Goal: Task Accomplishment & Management: Complete application form

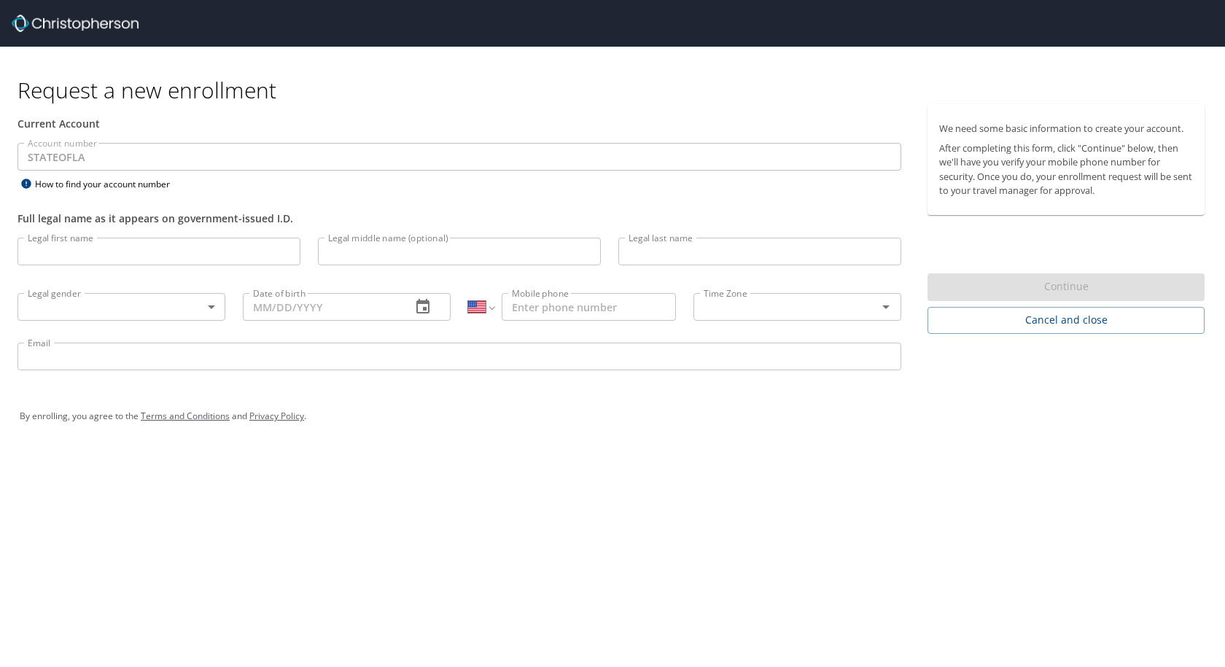
select select "US"
click at [180, 254] on input "Legal first name" at bounding box center [159, 252] width 283 height 28
type input "[PERSON_NAME]"
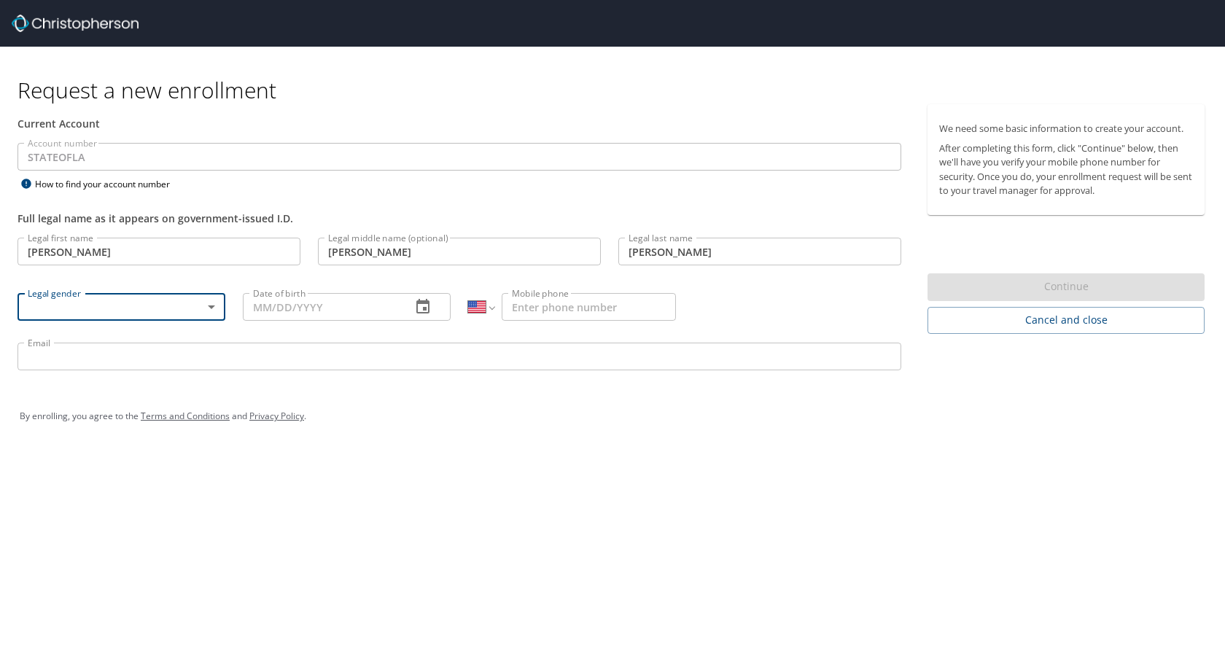
click at [198, 302] on body "Request a new enrollment Current Account Account number STATEOFLA Account numbe…" at bounding box center [612, 333] width 1225 height 667
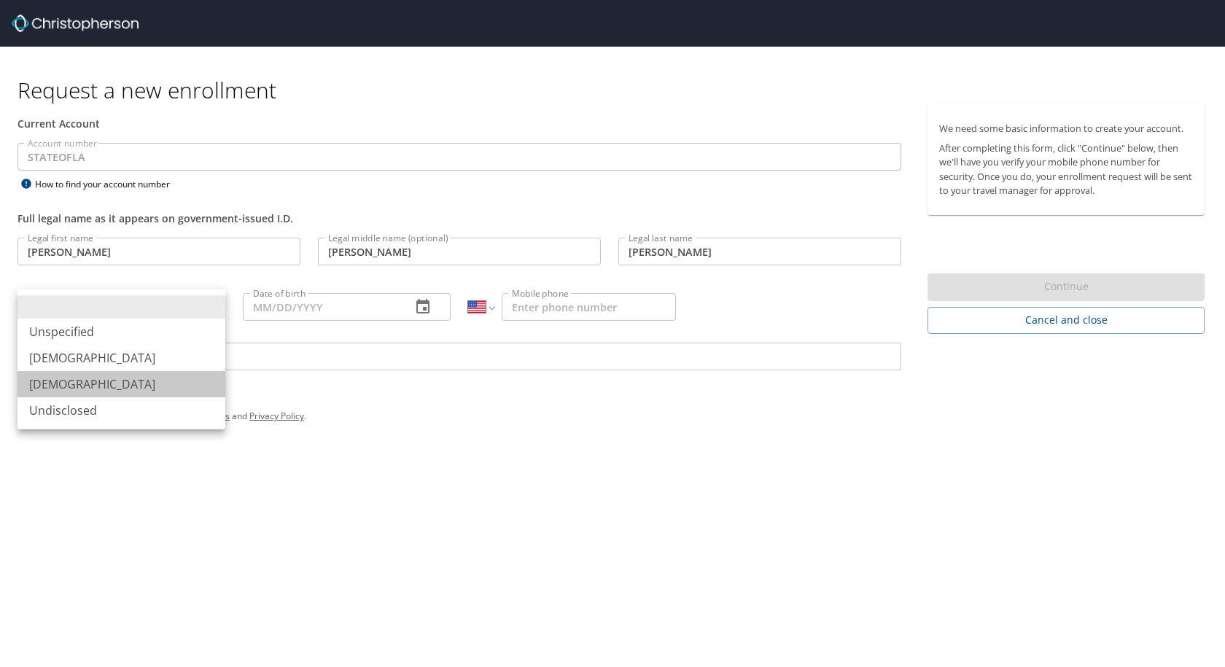
click at [149, 378] on li "[DEMOGRAPHIC_DATA]" at bounding box center [122, 384] width 208 height 26
type input "[DEMOGRAPHIC_DATA]"
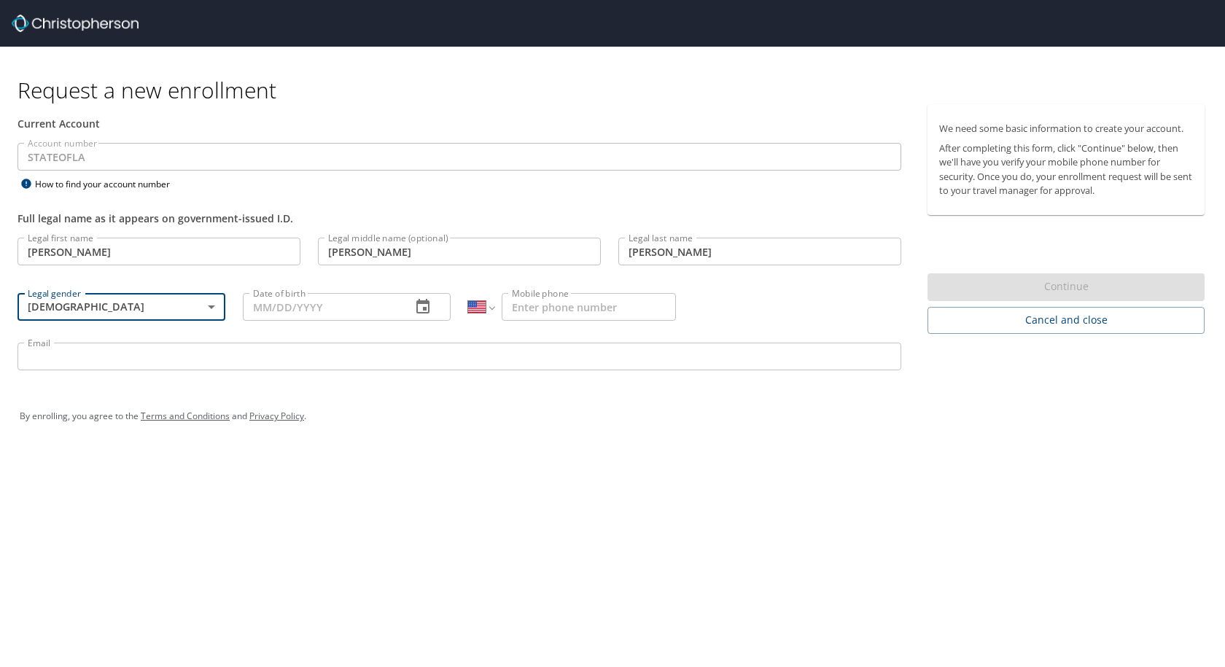
click at [268, 311] on input "Date of birth" at bounding box center [321, 307] width 157 height 28
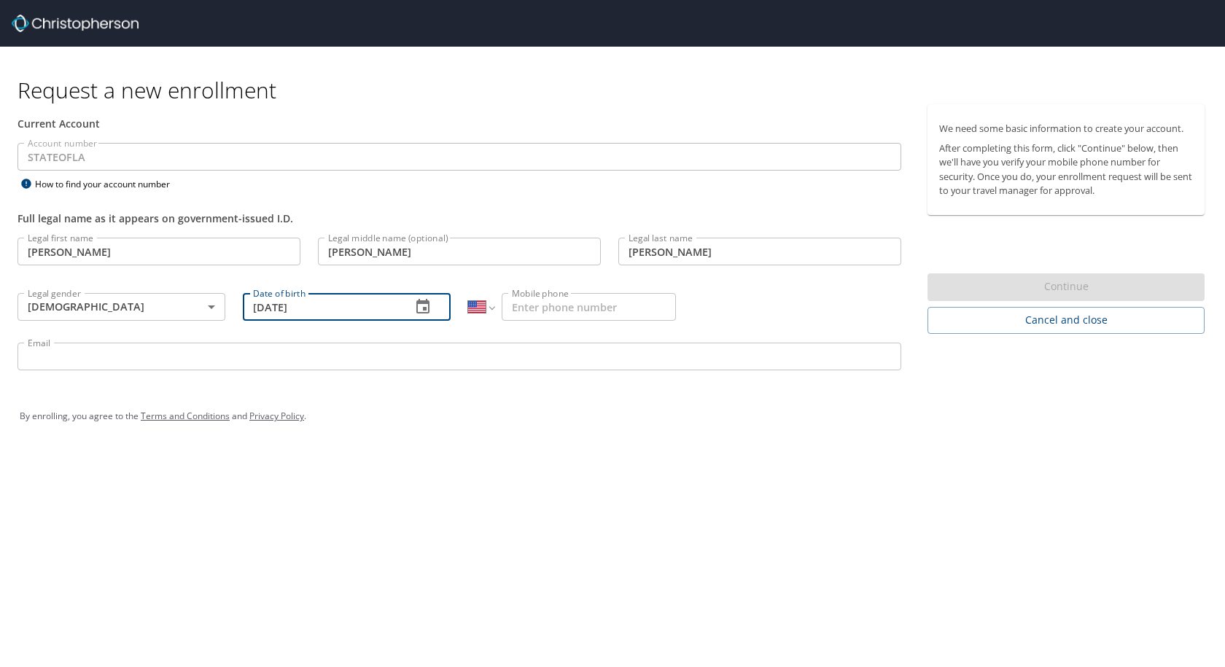
type input "[DATE]"
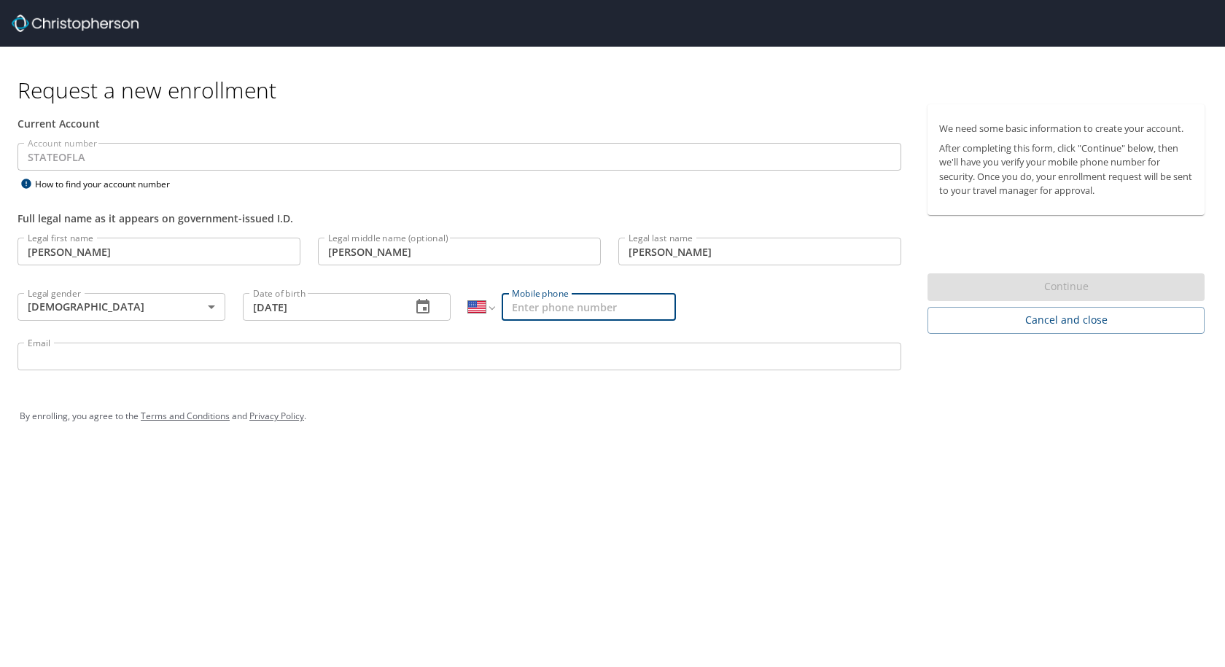
click at [546, 293] on input "Mobile phone" at bounding box center [589, 307] width 174 height 28
type input "[PHONE_NUMBER]"
click at [489, 351] on input "Email" at bounding box center [460, 357] width 884 height 28
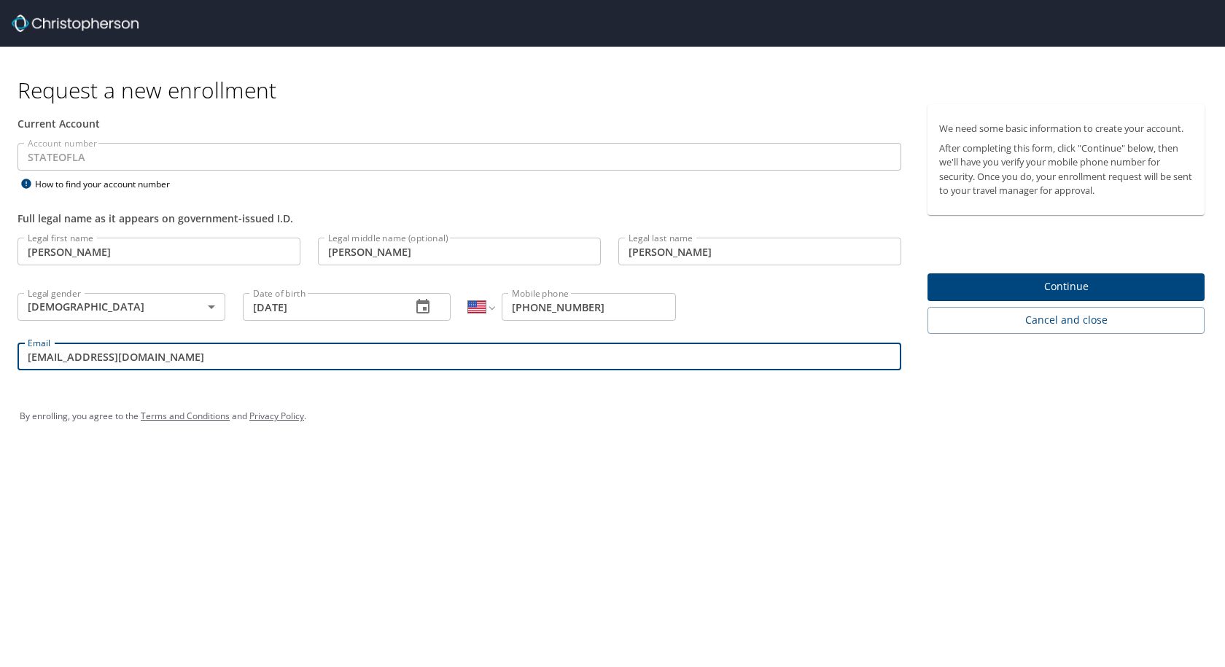
type input "[EMAIL_ADDRESS][DOMAIN_NAME]"
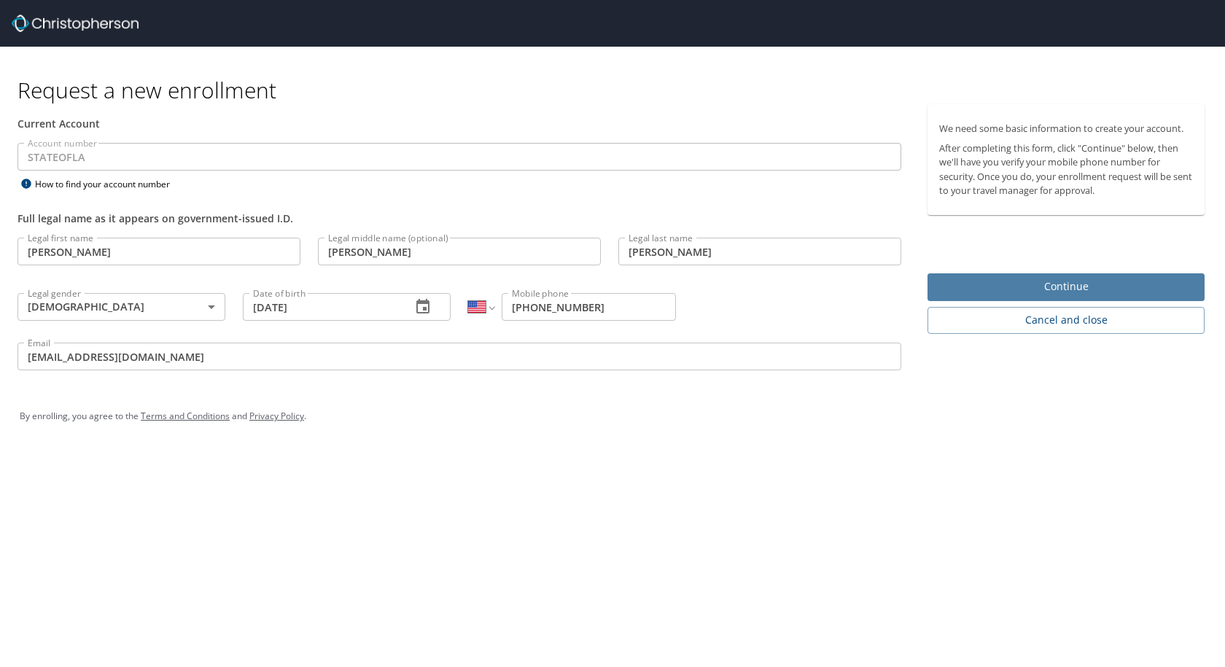
click at [1037, 282] on span "Continue" at bounding box center [1066, 287] width 254 height 18
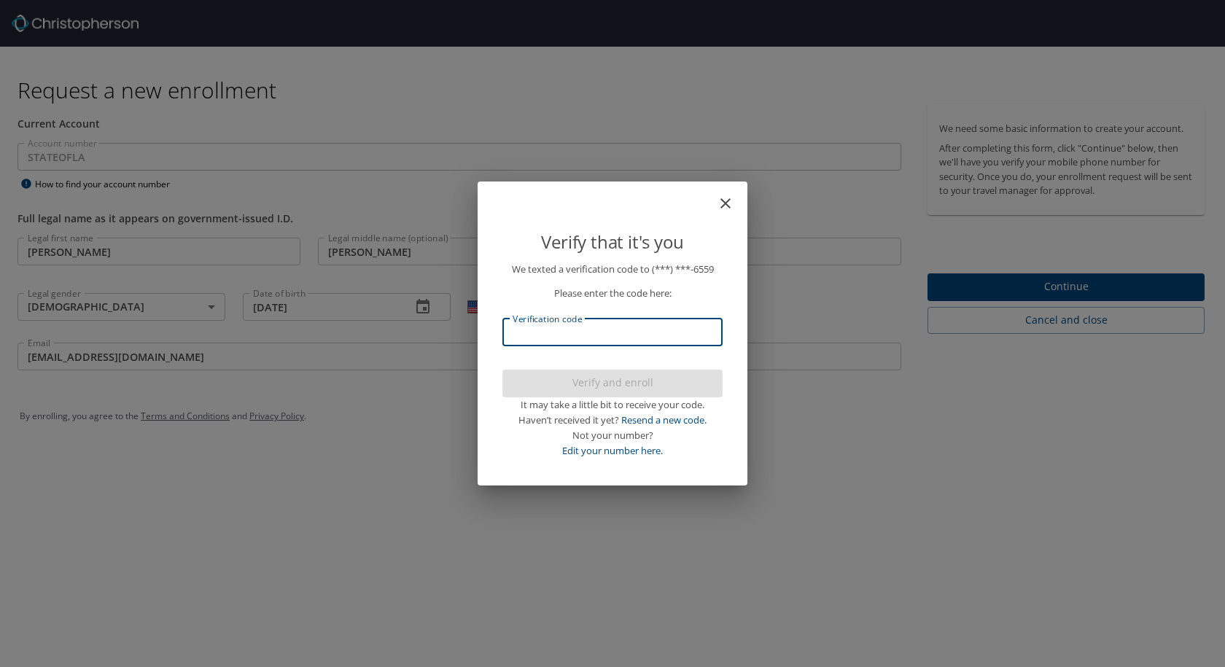
click at [633, 335] on input "Verification code" at bounding box center [612, 333] width 220 height 28
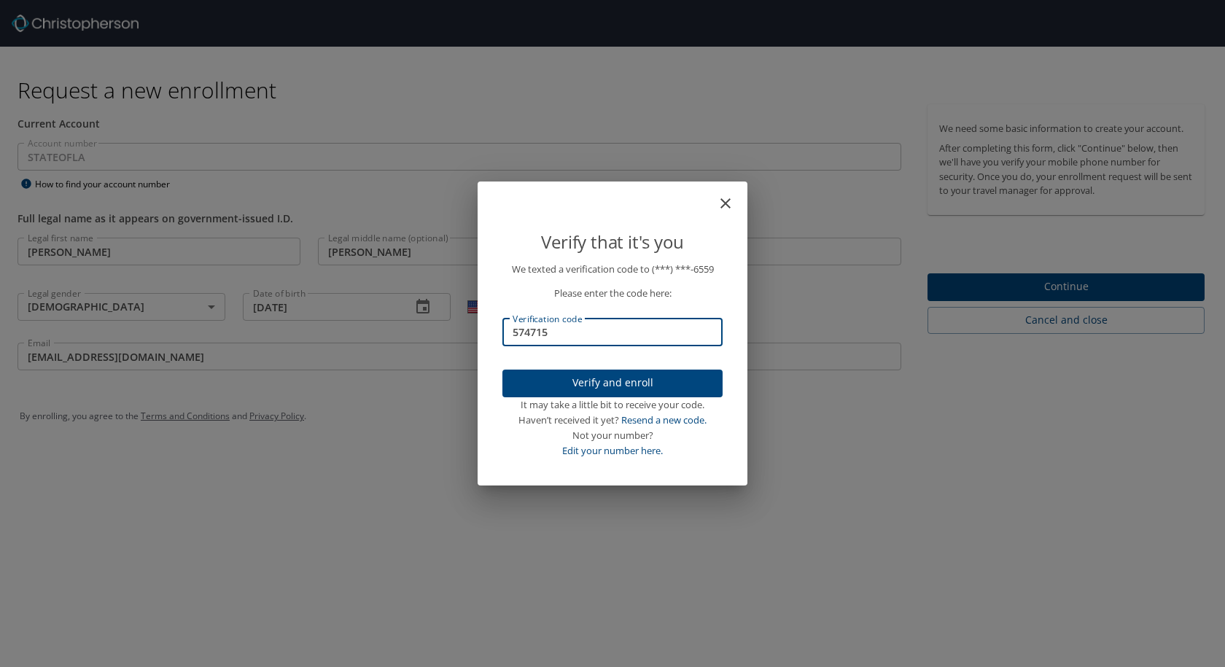
type input "574715"
click at [618, 377] on span "Verify and enroll" at bounding box center [612, 383] width 197 height 18
click at [952, 291] on div "Verify that it's you We texted a verification code to (***) ***- 6559 Please en…" at bounding box center [612, 333] width 1225 height 667
click at [500, 391] on div "We texted a verification code to (***) ***- 6559 Please enter the code here: Ve…" at bounding box center [612, 370] width 255 height 217
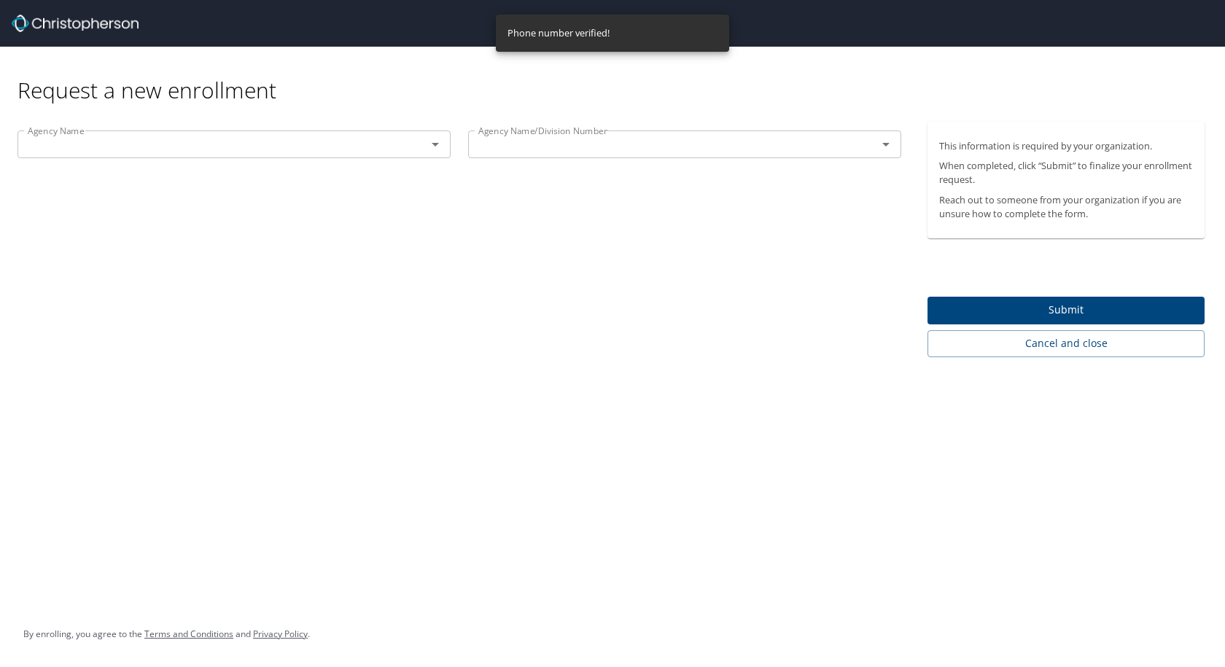
click at [346, 148] on input "text" at bounding box center [212, 144] width 381 height 19
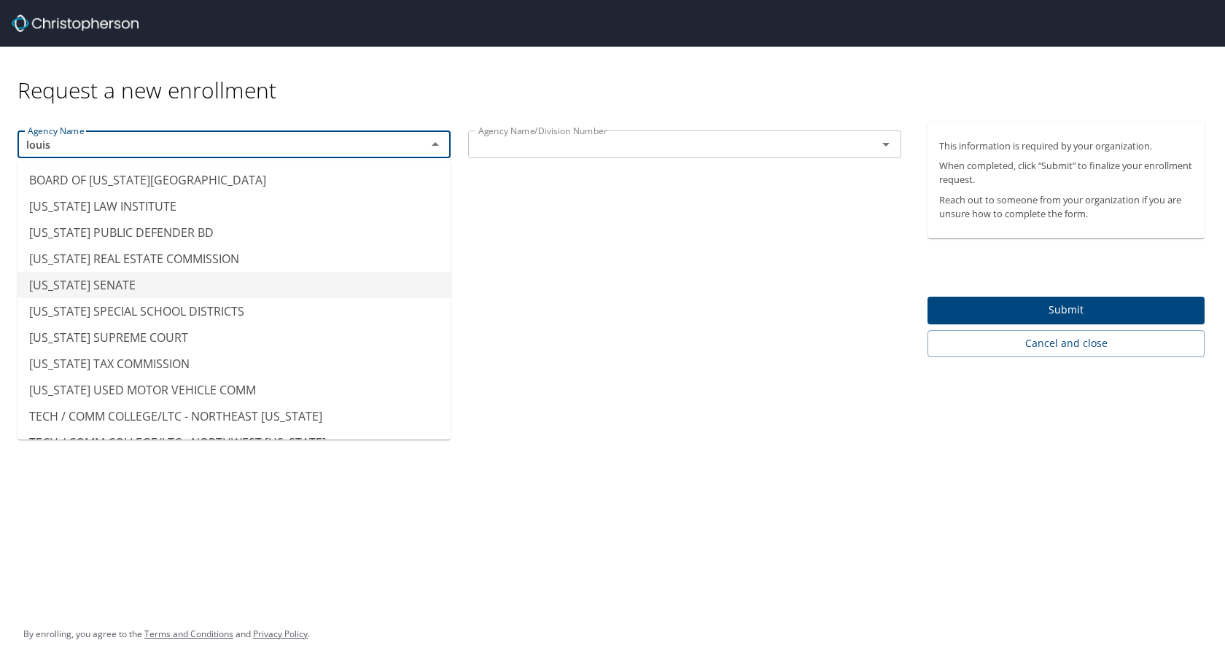
scroll to position [73, 0]
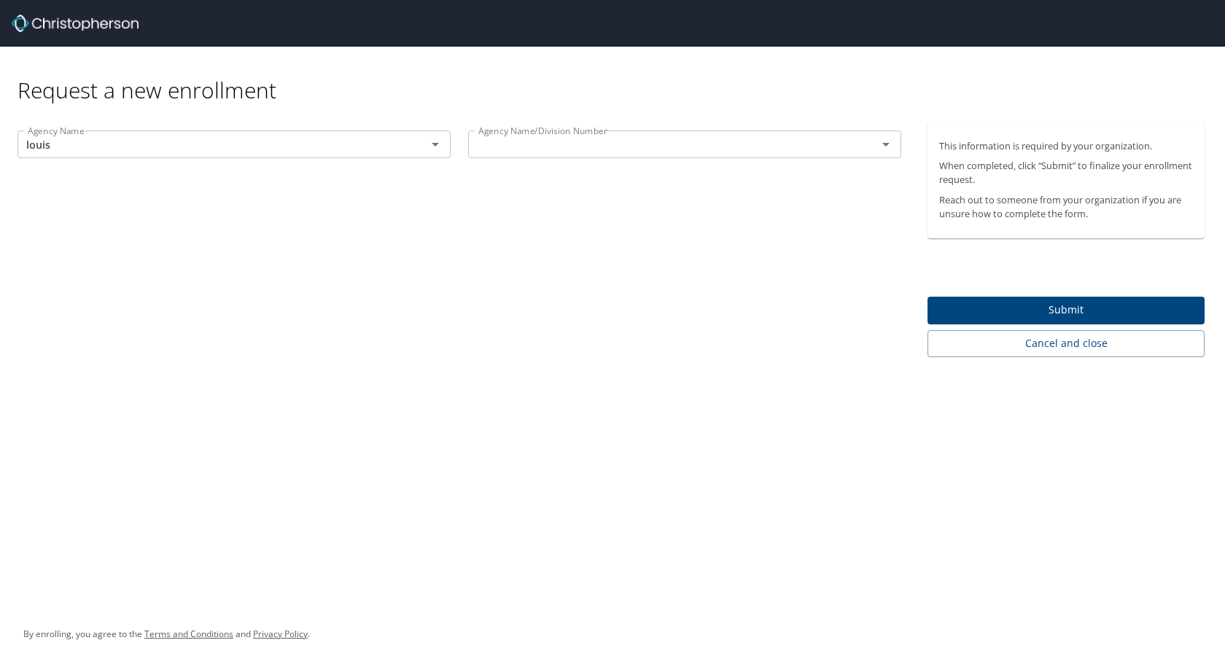
type input "[US_STATE] PUBLIC DEFENDER BD"
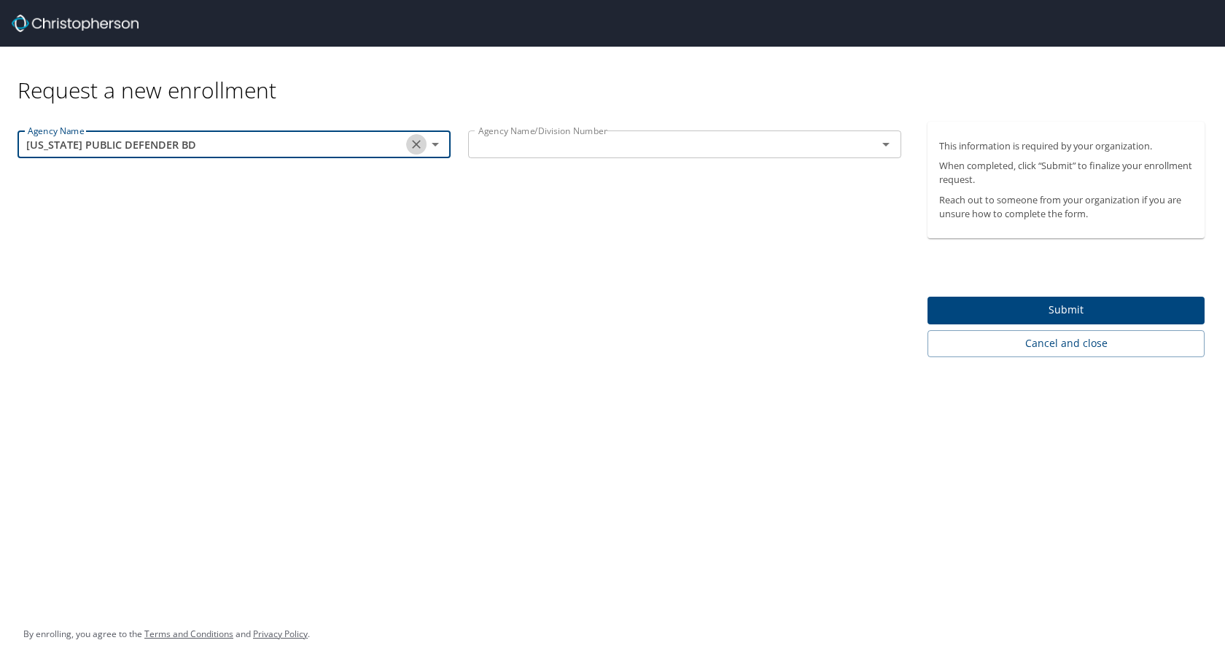
click at [410, 148] on icon "Clear" at bounding box center [416, 144] width 15 height 15
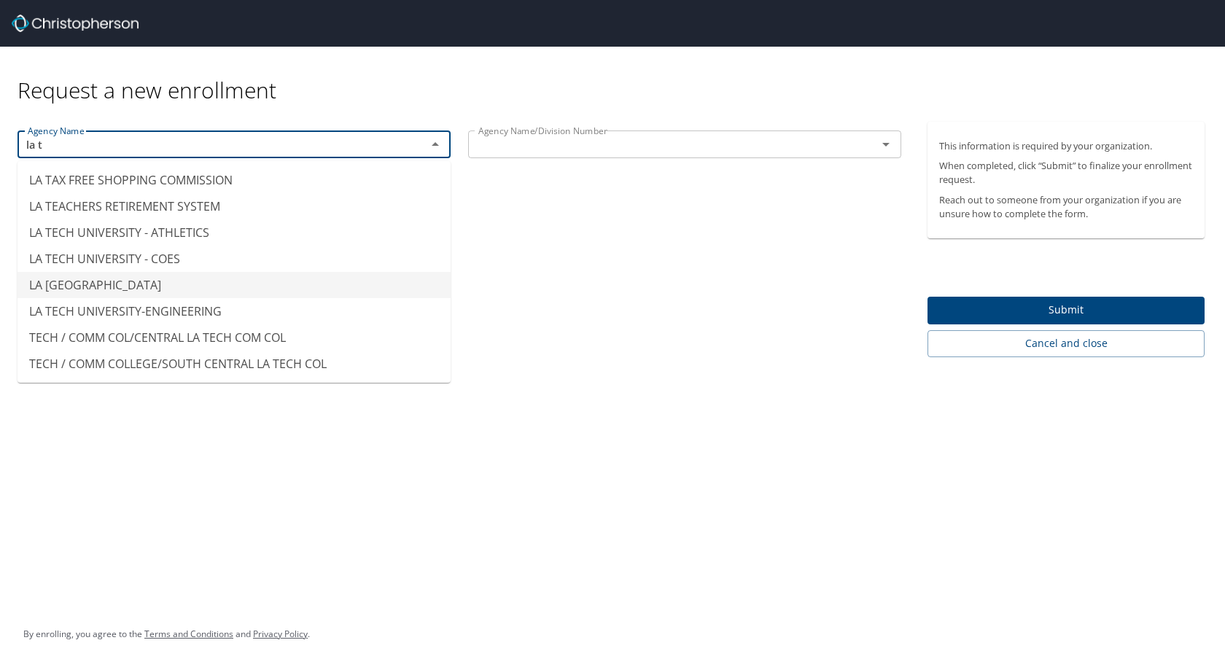
click at [150, 280] on li "LA [GEOGRAPHIC_DATA]" at bounding box center [234, 285] width 433 height 26
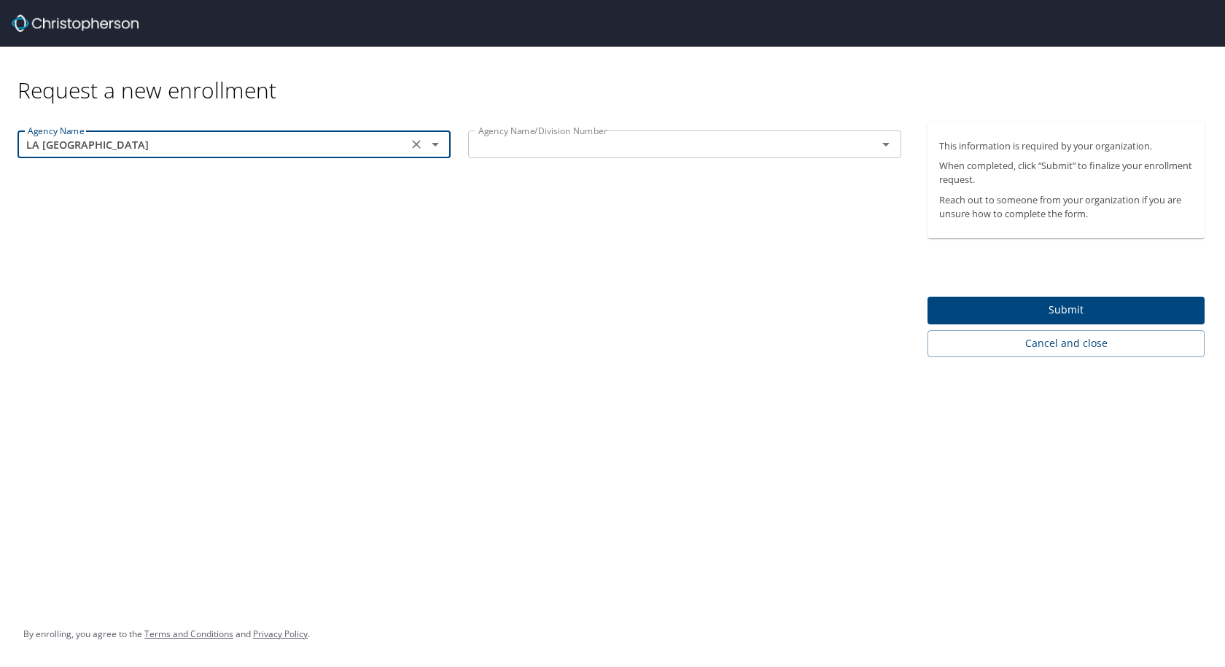
type input "LA [GEOGRAPHIC_DATA]"
click at [518, 136] on input "text" at bounding box center [663, 144] width 381 height 19
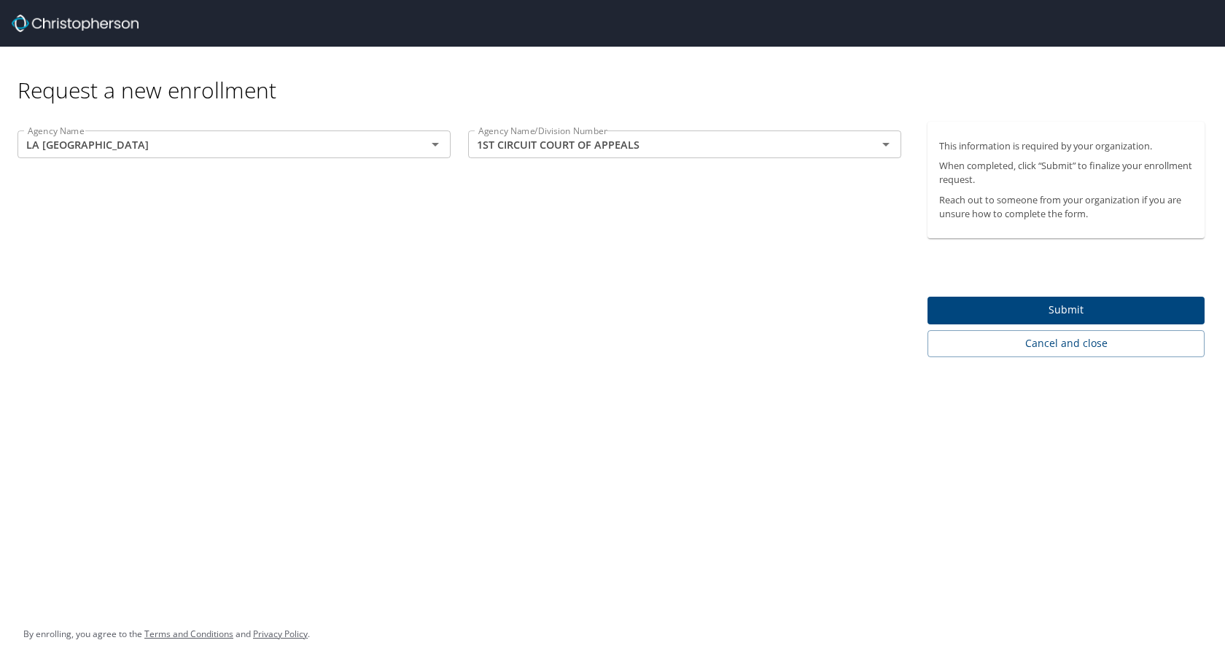
type input "1ST CIRCUIT COURT OF APPEALS"
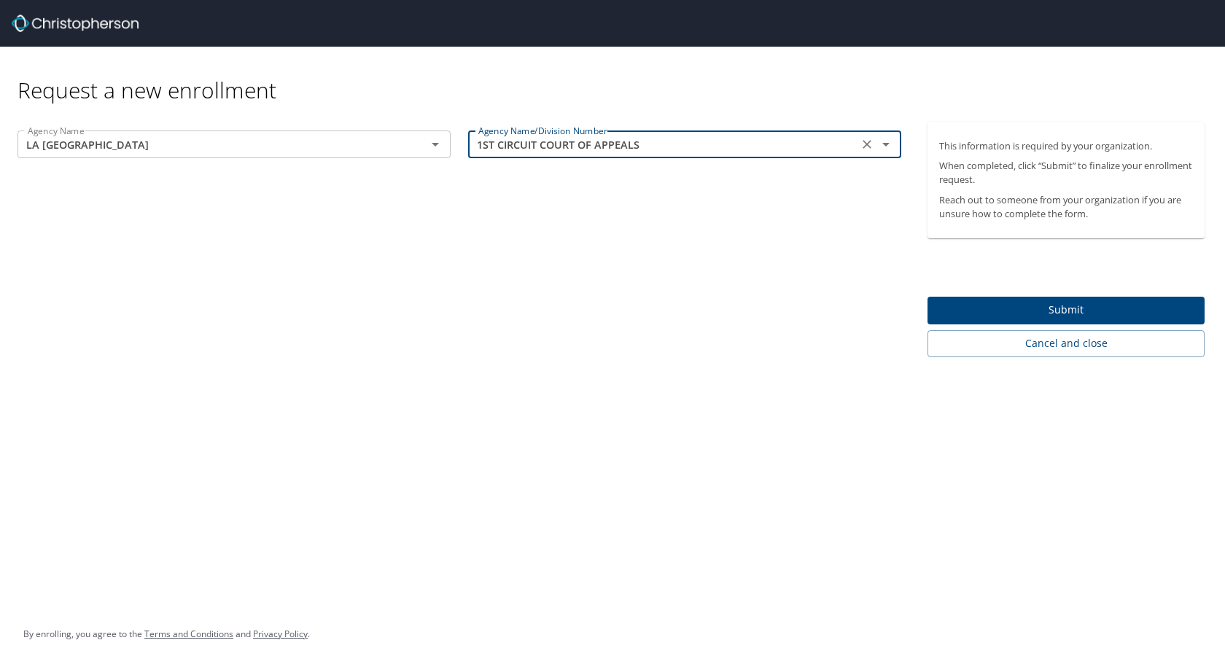
click at [498, 320] on div "Agency Name LA TECH UNIVERSITY - MAIN Agency Name Agency Name/Division Number 1…" at bounding box center [459, 240] width 919 height 236
click at [782, 137] on input "1ST CIRCUIT COURT OF APPEALS" at bounding box center [663, 144] width 381 height 19
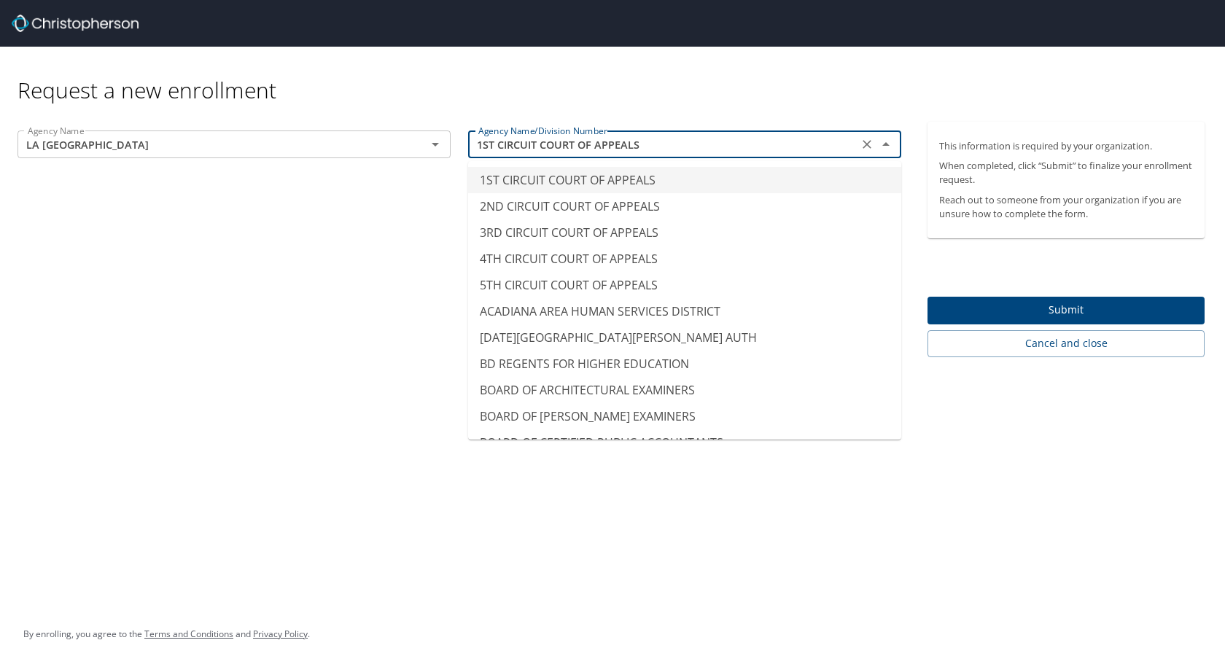
click at [866, 144] on icon "Clear" at bounding box center [867, 144] width 9 height 9
type input "ACADIANA AREA HUMAN SERVICES DISTRICT"
click at [206, 403] on div "Request a new enrollment Agency Name LA TECH UNIVERSITY - MAIN Agency Name Agen…" at bounding box center [612, 333] width 1225 height 667
drag, startPoint x: 804, startPoint y: 136, endPoint x: 828, endPoint y: 139, distance: 24.2
click at [804, 136] on input "ACADIANA AREA HUMAN SERVICES DISTRICT" at bounding box center [663, 144] width 381 height 19
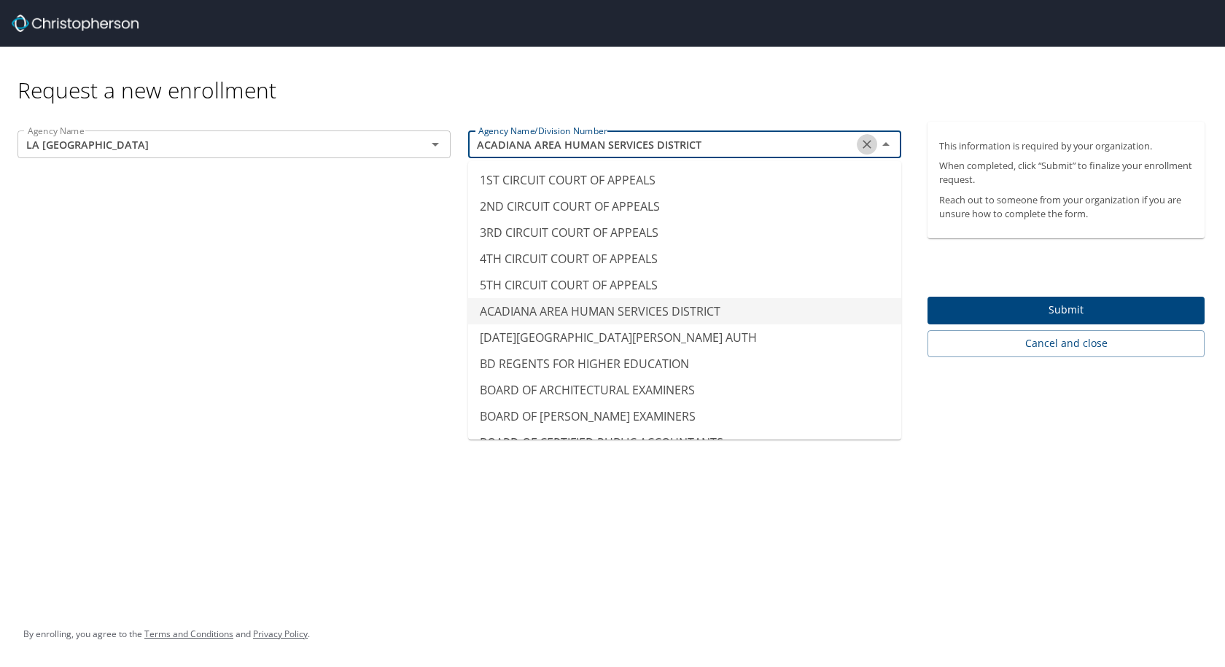
click at [869, 140] on icon "Clear" at bounding box center [867, 144] width 15 height 15
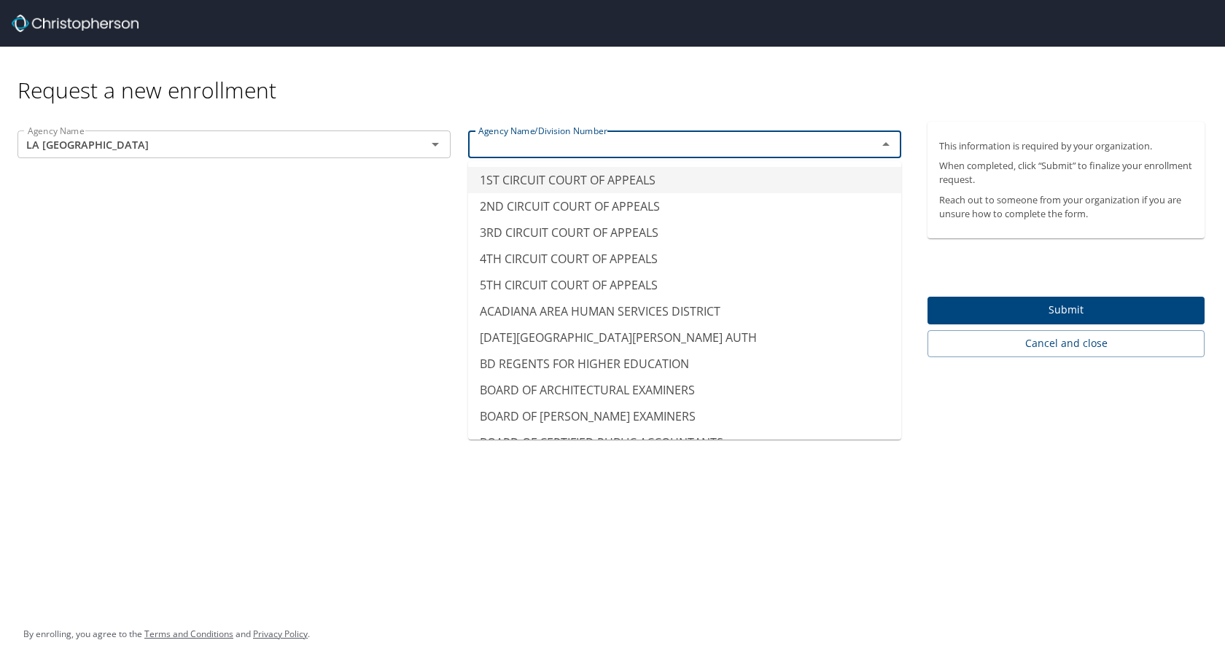
type input "1ST CIRCUIT COURT OF APPEALS"
click at [811, 85] on div "Request a new enrollment" at bounding box center [617, 76] width 1199 height 58
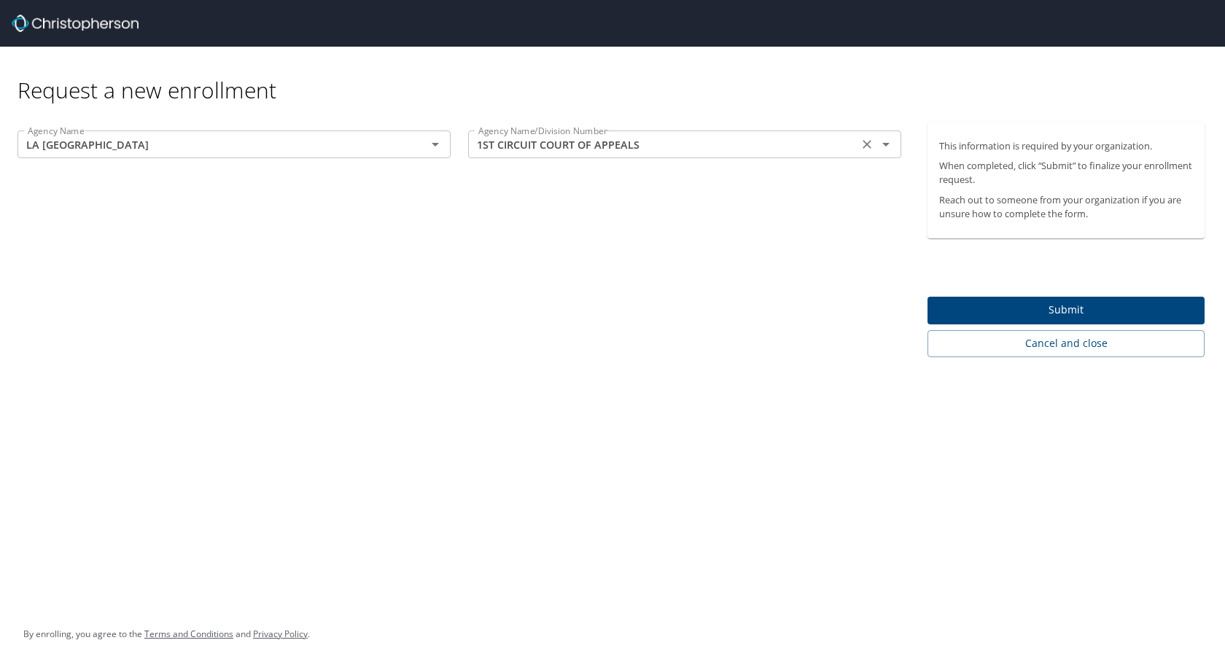
click at [852, 149] on input "1ST CIRCUIT COURT OF APPEALS" at bounding box center [663, 144] width 381 height 19
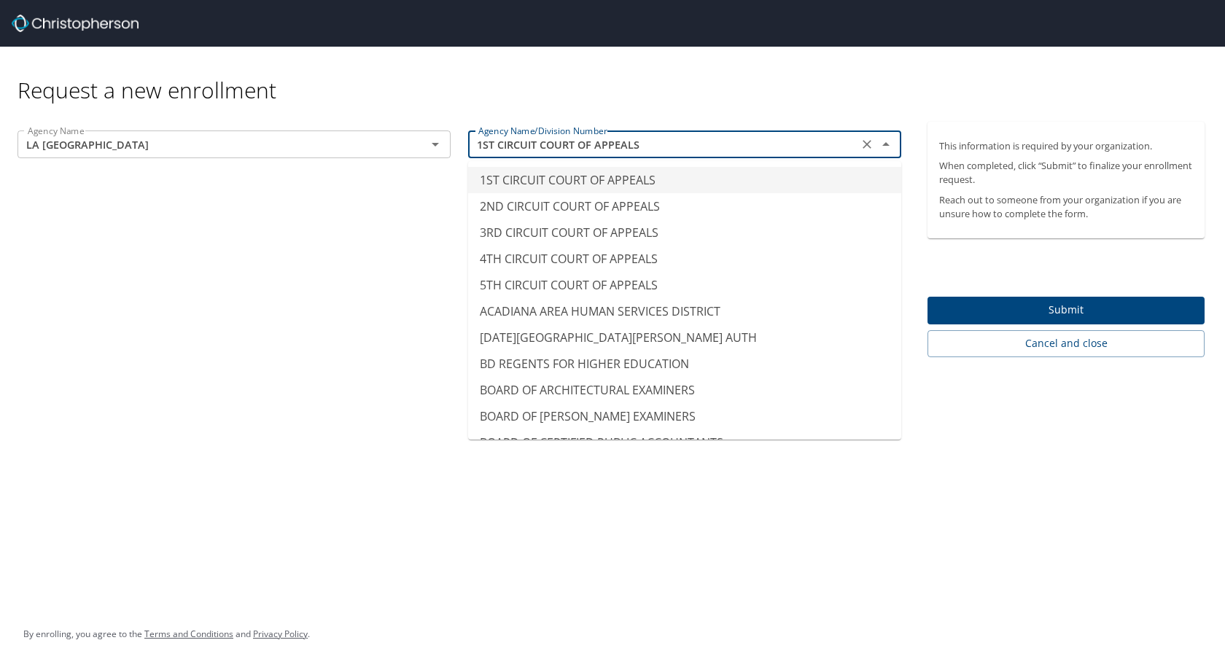
click at [863, 145] on icon "Clear" at bounding box center [867, 144] width 15 height 15
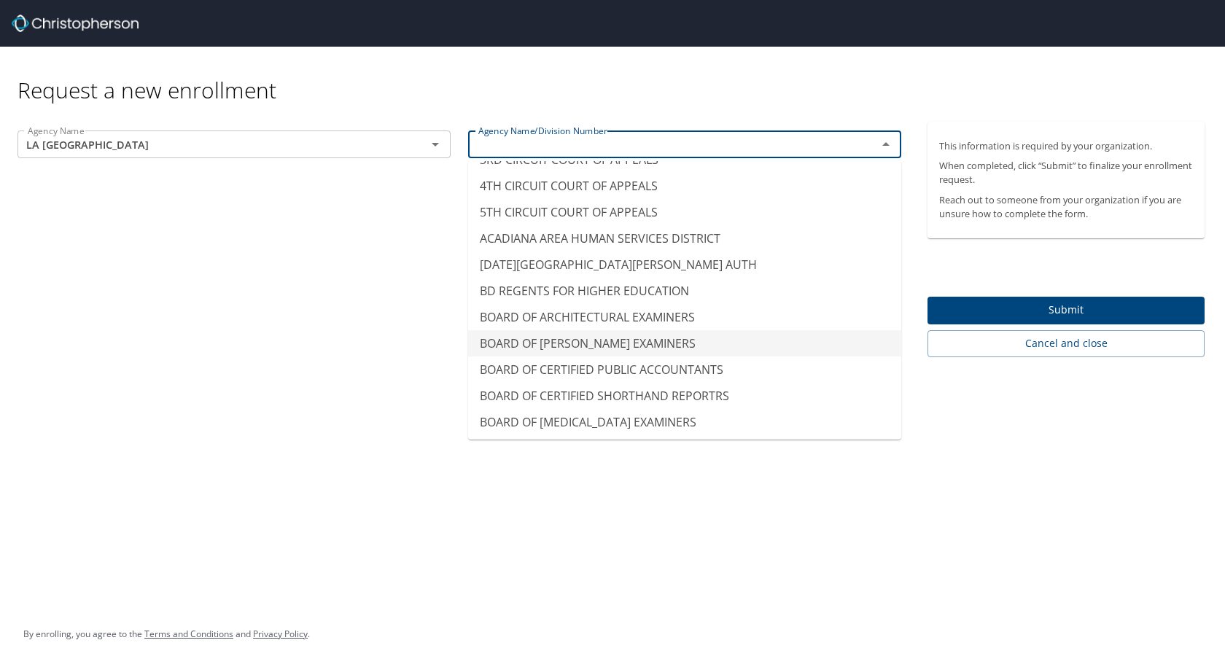
scroll to position [0, 0]
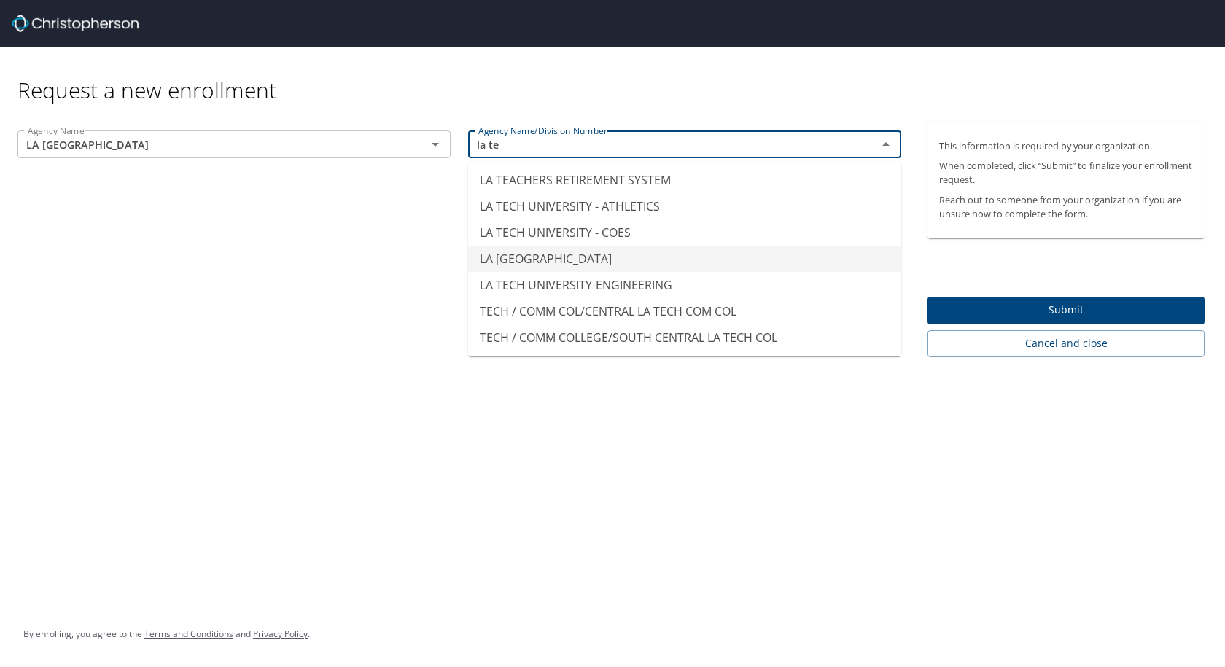
click at [622, 254] on li "LA [GEOGRAPHIC_DATA]" at bounding box center [684, 259] width 433 height 26
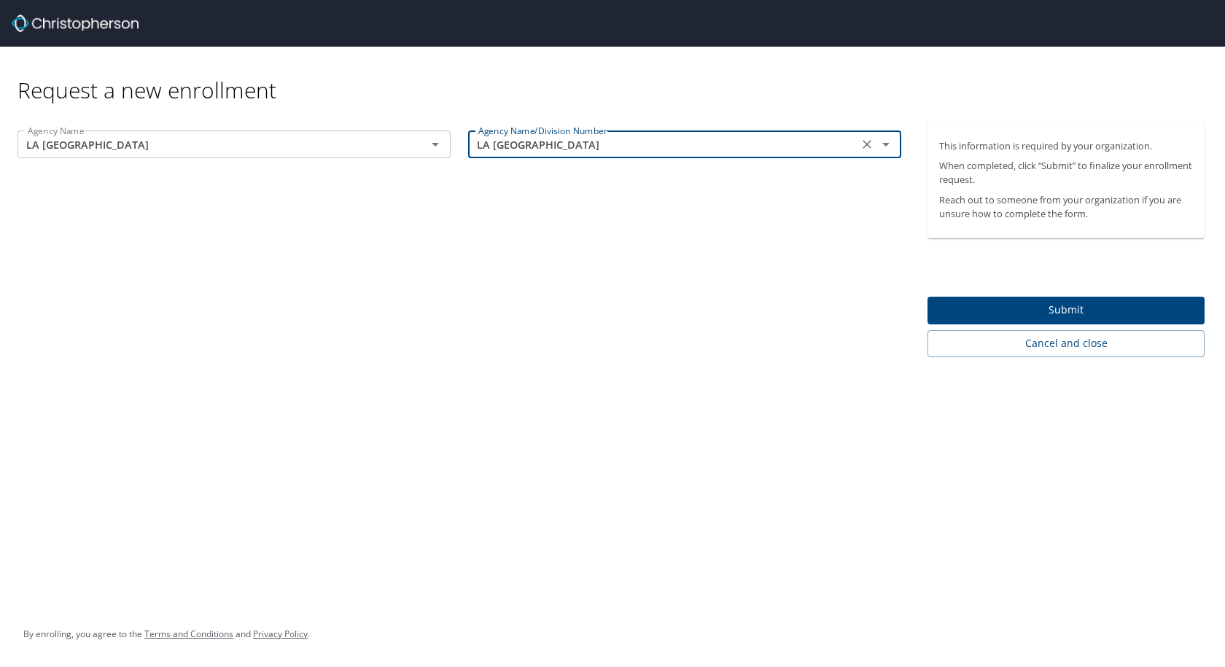
type input "LA [GEOGRAPHIC_DATA]"
click at [546, 333] on div "Agency Name LA TECH UNIVERSITY - MAIN Agency Name Agency Name/Division Number L…" at bounding box center [459, 240] width 919 height 236
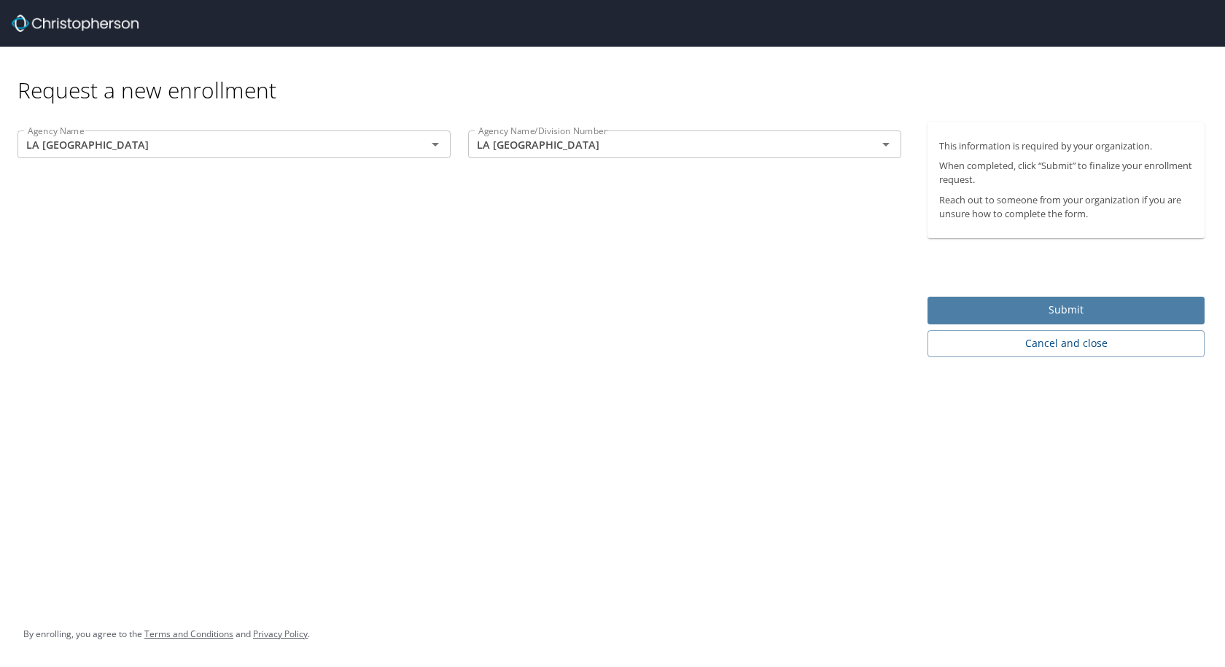
click at [997, 312] on span "Submit" at bounding box center [1066, 310] width 254 height 18
